Goal: Navigation & Orientation: Find specific page/section

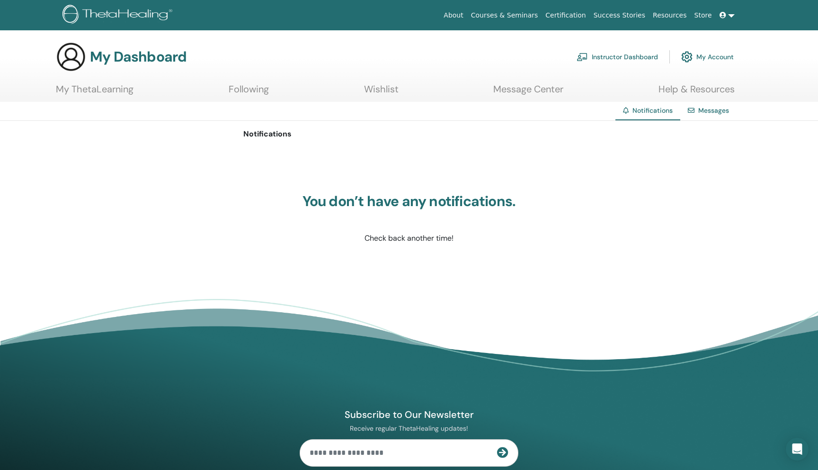
click at [632, 48] on link "Instructor Dashboard" at bounding box center [617, 56] width 81 height 21
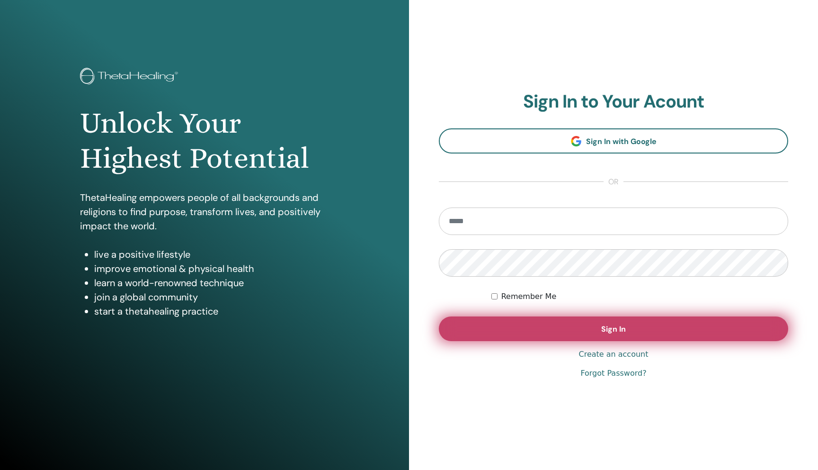
type input "**********"
click at [514, 336] on button "Sign In" at bounding box center [613, 328] width 349 height 25
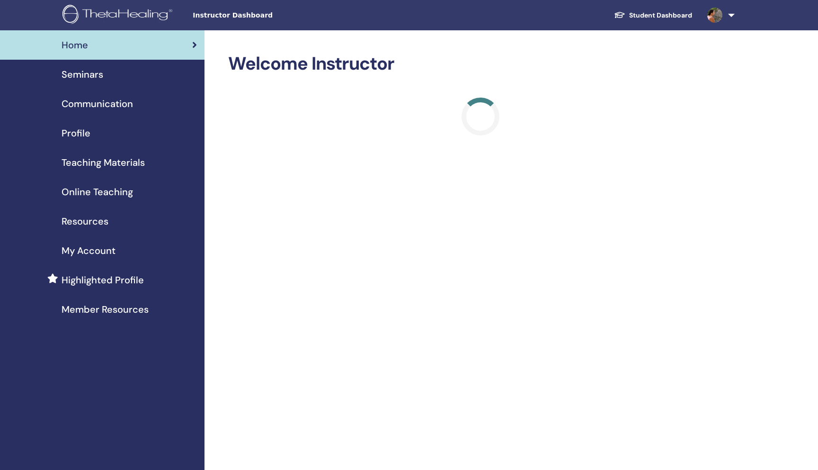
click at [91, 77] on span "Seminars" at bounding box center [83, 74] width 42 height 14
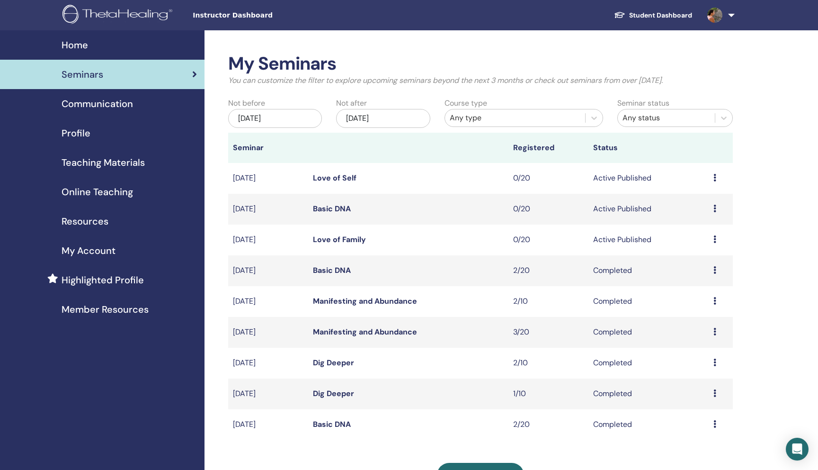
click at [80, 134] on span "Profile" at bounding box center [76, 133] width 29 height 14
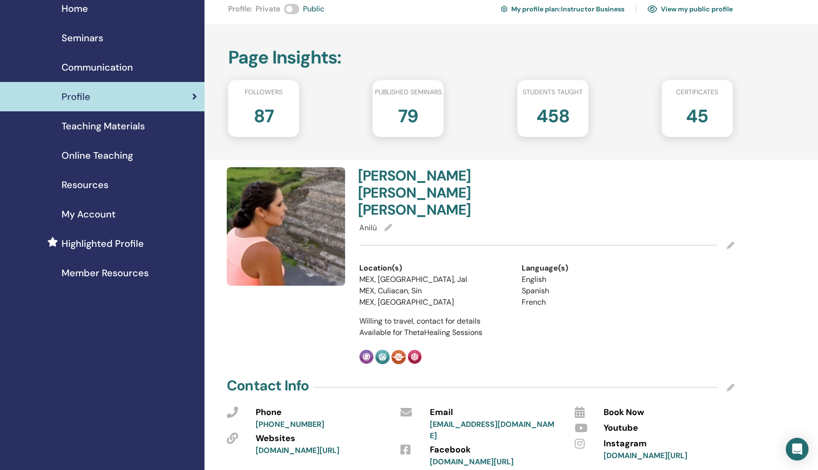
scroll to position [35, 0]
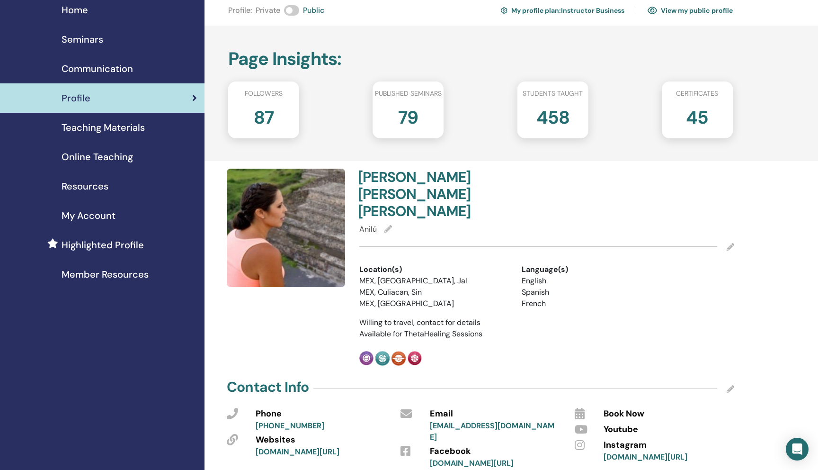
click at [107, 127] on span "Teaching Materials" at bounding box center [103, 127] width 83 height 14
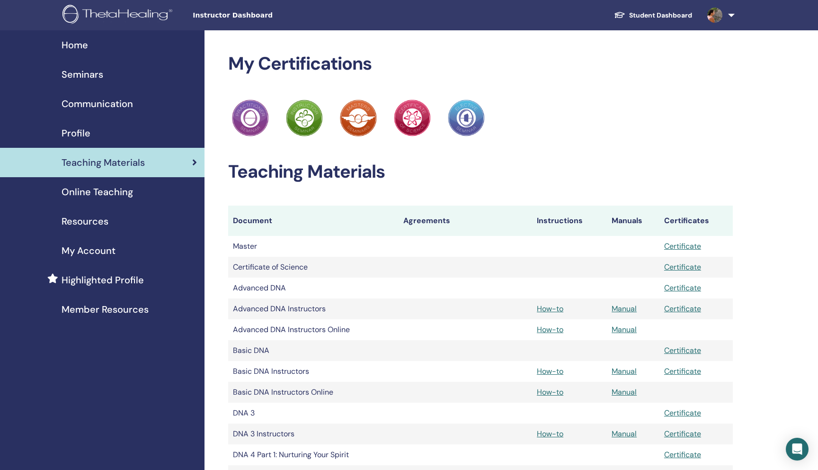
click at [101, 192] on span "Online Teaching" at bounding box center [97, 192] width 71 height 14
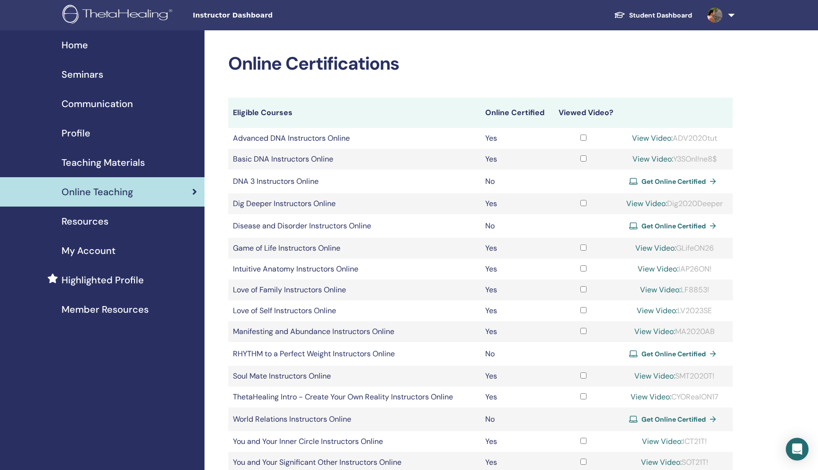
drag, startPoint x: 0, startPoint y: 0, endPoint x: 94, endPoint y: 224, distance: 243.2
click at [94, 224] on span "Resources" at bounding box center [85, 221] width 47 height 14
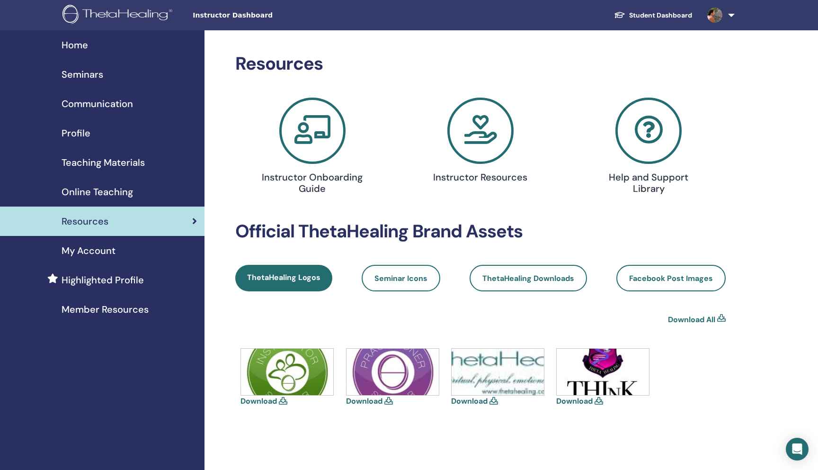
click at [98, 253] on span "My Account" at bounding box center [89, 250] width 54 height 14
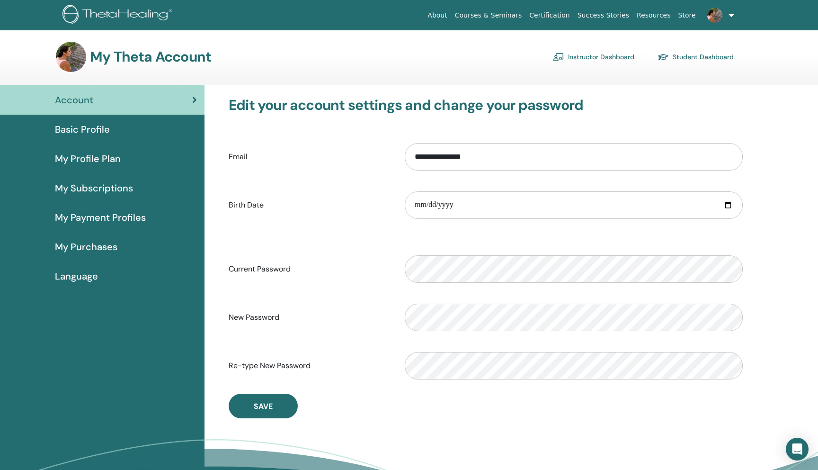
click at [98, 245] on span "My Purchases" at bounding box center [86, 247] width 62 height 14
